Goal: Check status: Check status

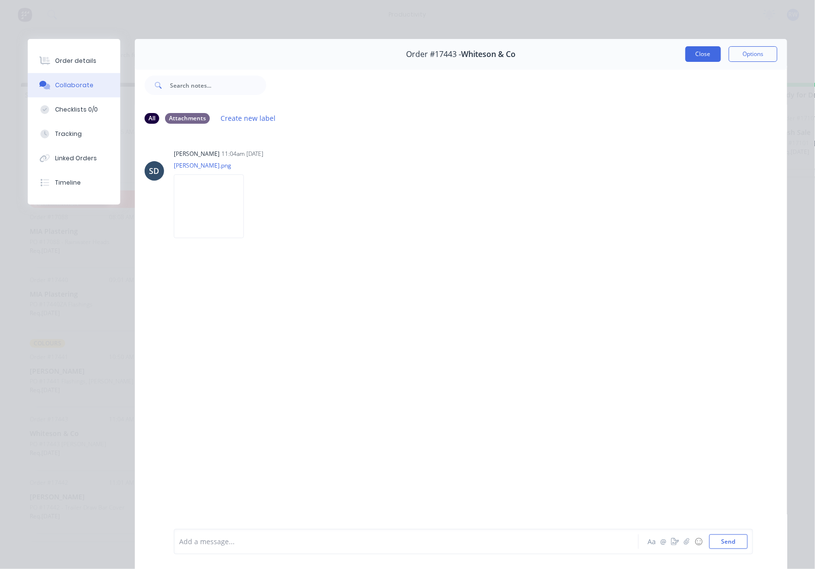
click at [702, 53] on button "Close" at bounding box center [703, 54] width 36 height 16
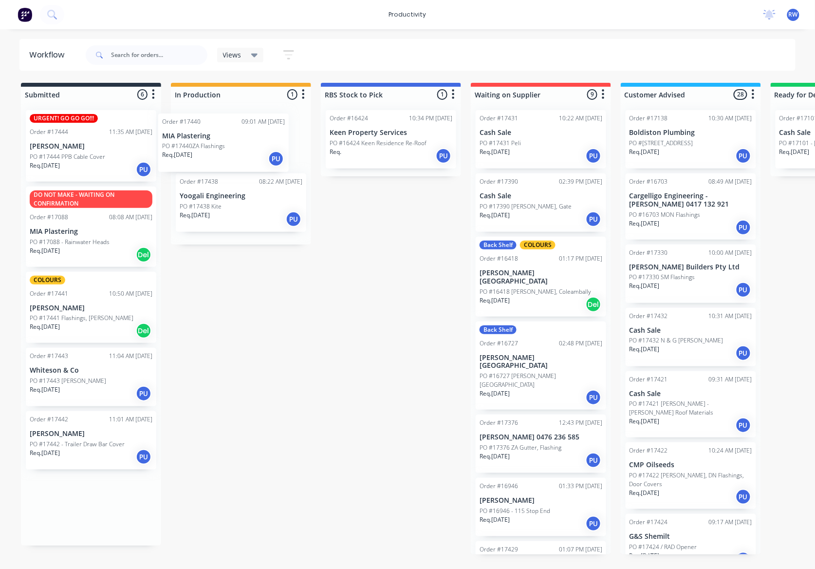
drag, startPoint x: 51, startPoint y: 310, endPoint x: 189, endPoint y: 146, distance: 214.2
click at [189, 146] on div "Submitted 6 Sort By Created date Required date Order number Customer name Most …" at bounding box center [593, 318] width 1200 height 471
click at [210, 153] on p "Req. [DATE]" at bounding box center [195, 152] width 30 height 9
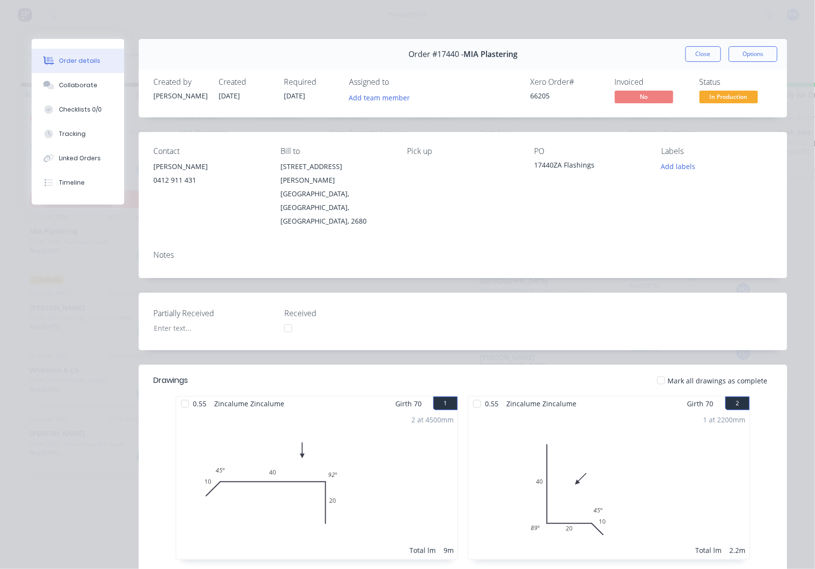
click at [662, 370] on div at bounding box center [660, 379] width 19 height 19
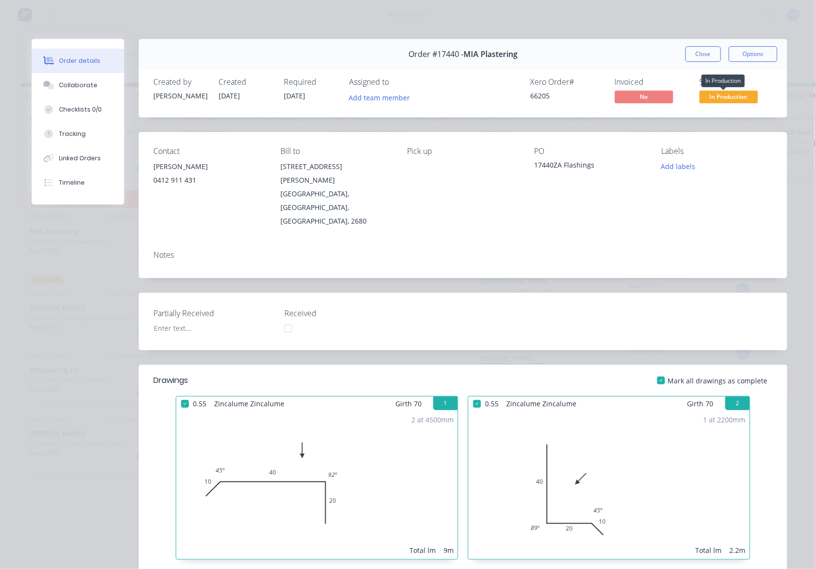
click at [731, 93] on span "In Production" at bounding box center [729, 97] width 58 height 12
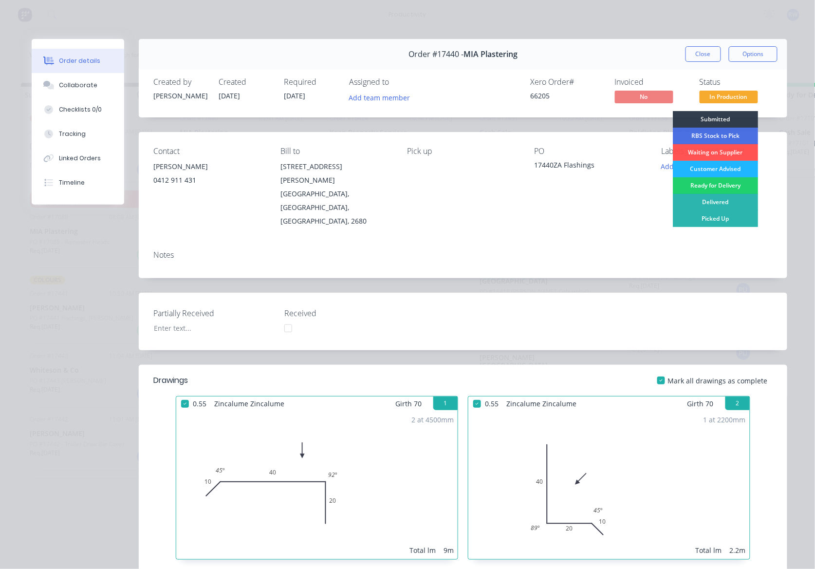
click at [720, 166] on div "Customer Advised" at bounding box center [715, 169] width 85 height 17
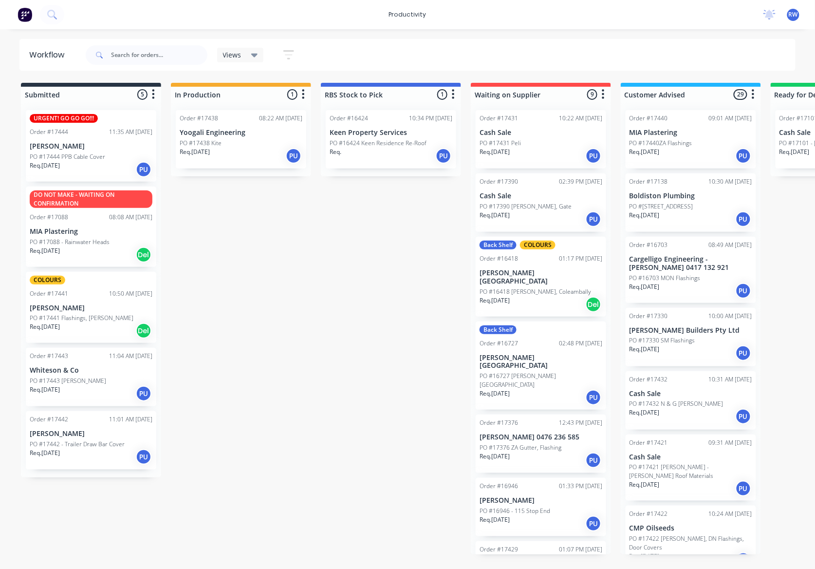
click at [203, 144] on p "PO #17438 Kite" at bounding box center [201, 143] width 42 height 9
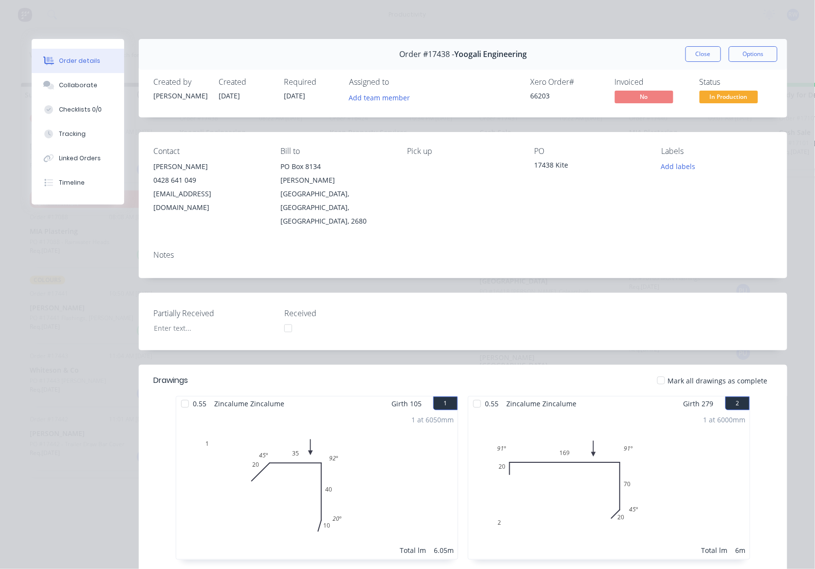
click at [663, 370] on div at bounding box center [660, 379] width 19 height 19
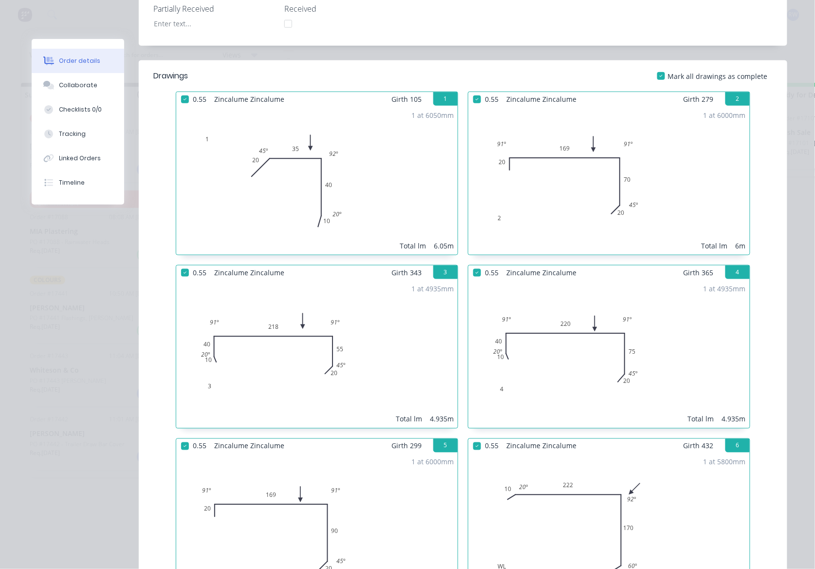
scroll to position [65, 0]
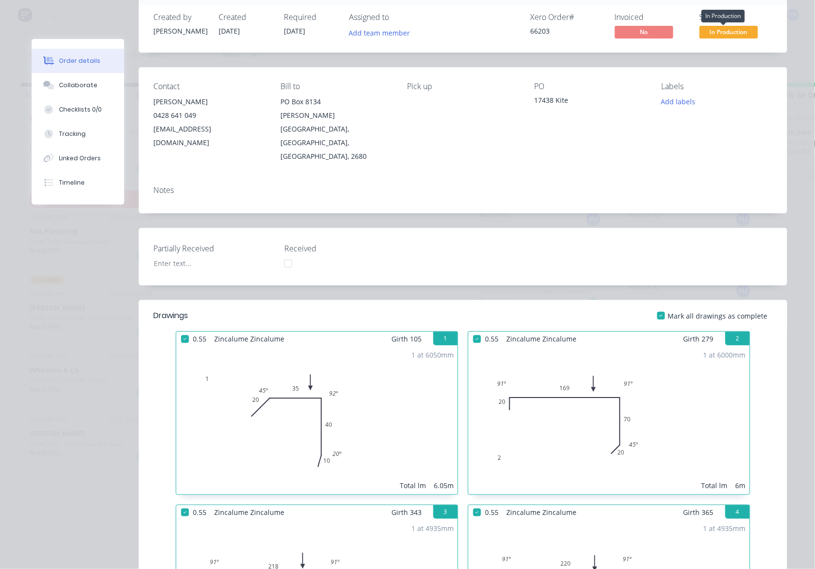
click at [727, 28] on span "In Production" at bounding box center [729, 32] width 58 height 12
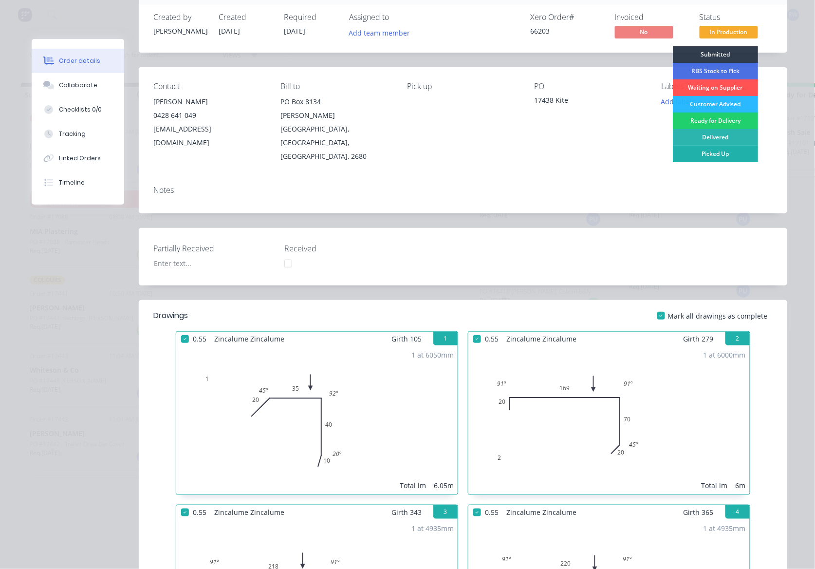
click at [712, 154] on div "Picked Up" at bounding box center [715, 154] width 85 height 17
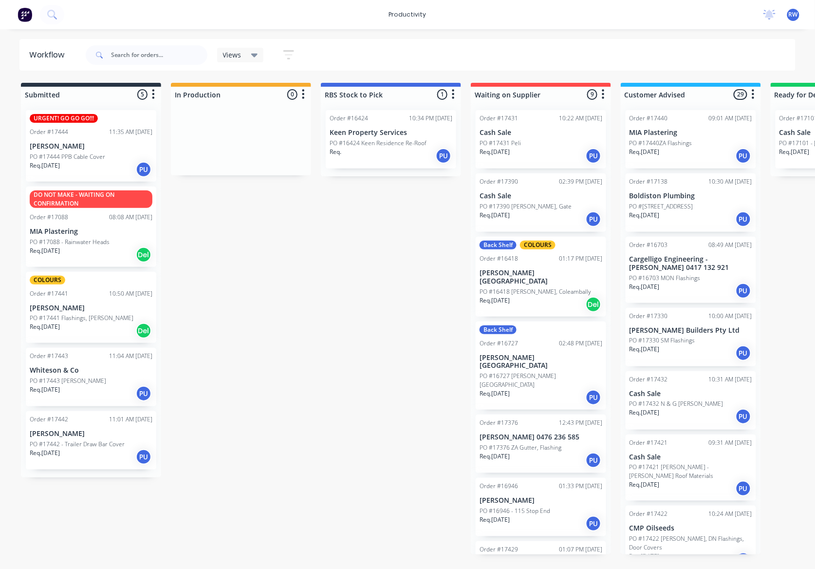
click at [53, 321] on p "PO #17441 Flashings, [PERSON_NAME]" at bounding box center [82, 318] width 104 height 9
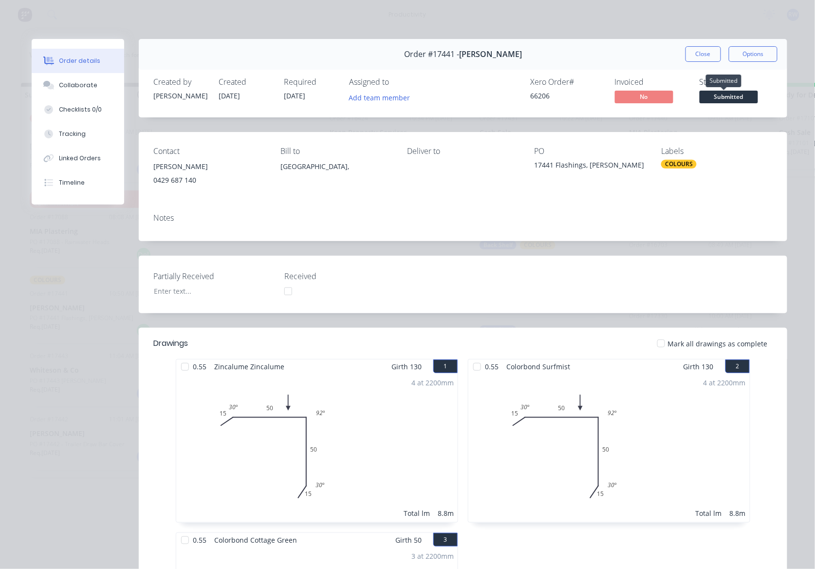
click at [715, 96] on span "Submitted" at bounding box center [729, 97] width 58 height 12
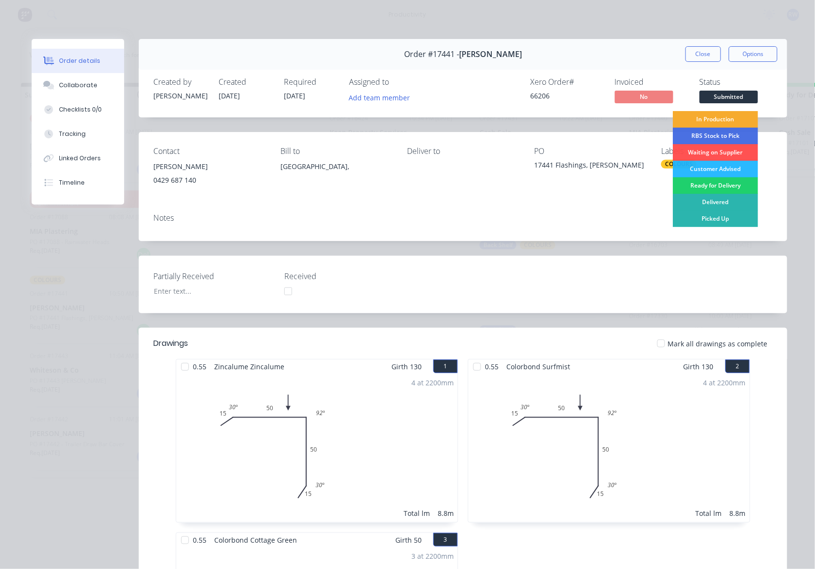
click at [714, 117] on div "In Production" at bounding box center [715, 119] width 85 height 17
